Goal: Task Accomplishment & Management: Complete application form

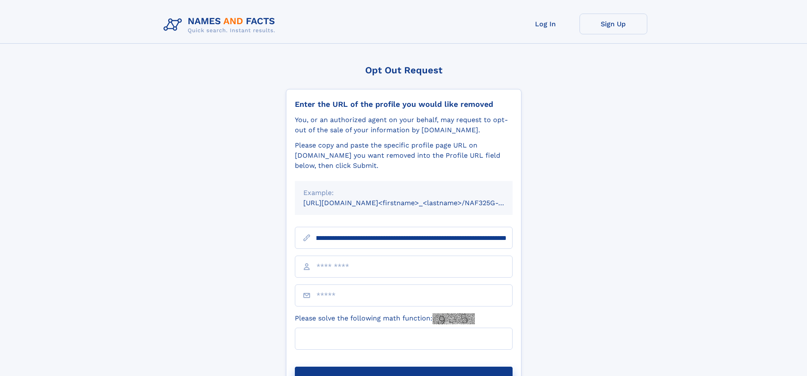
scroll to position [0, 102]
type input "**********"
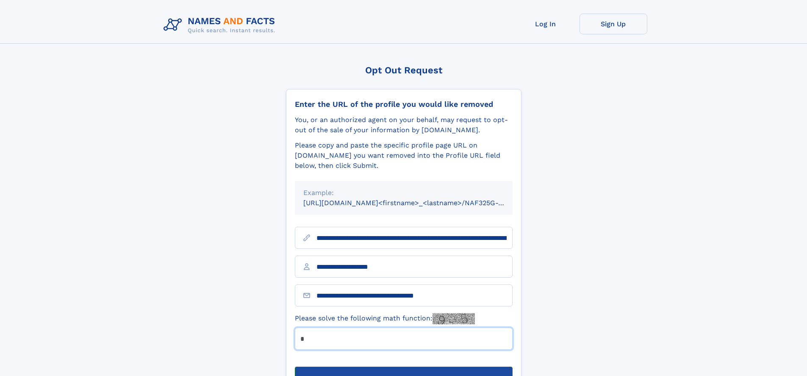
type input "*"
click at [403, 367] on button "Submit Opt Out Request" at bounding box center [404, 380] width 218 height 27
